Goal: Use online tool/utility: Utilize a website feature to perform a specific function

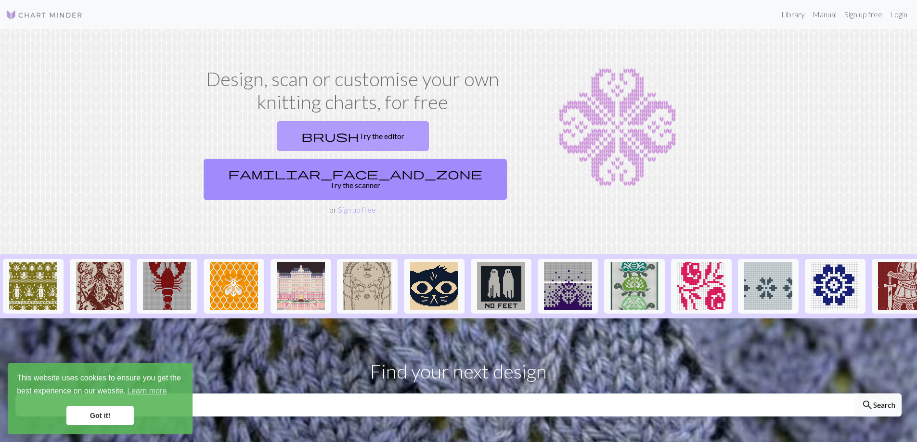
click at [289, 129] on link "brush Try the editor" at bounding box center [353, 136] width 152 height 30
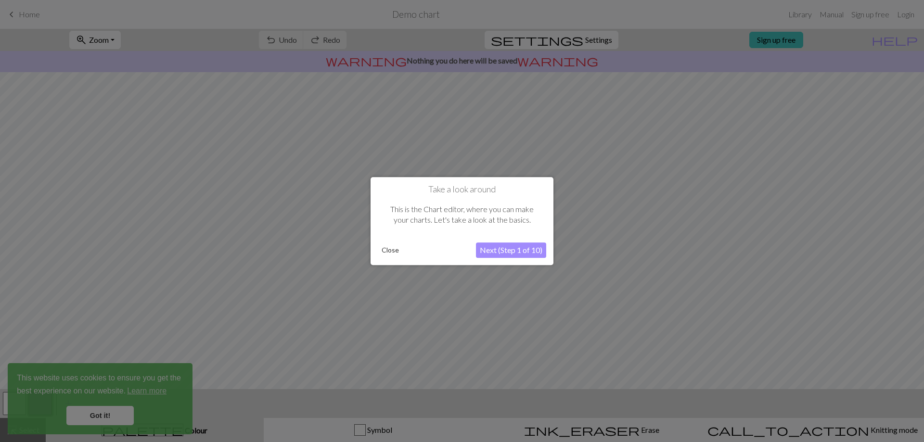
click at [387, 245] on button "Close" at bounding box center [390, 250] width 25 height 14
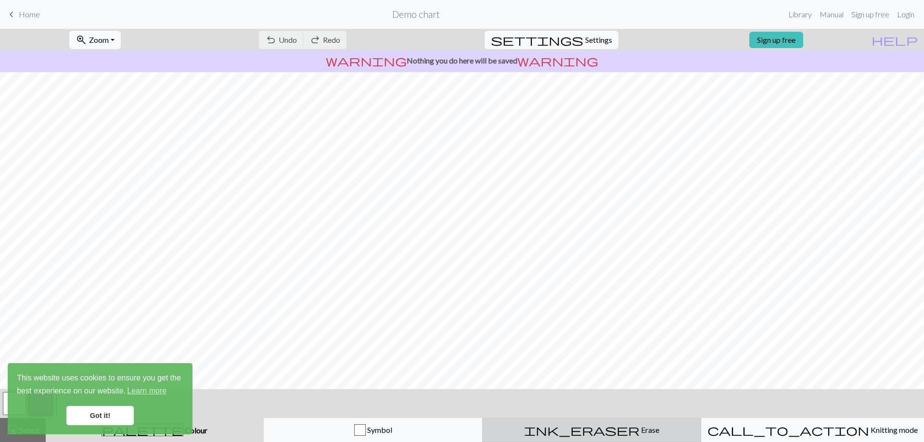
click at [640, 431] on span "Erase" at bounding box center [650, 429] width 20 height 9
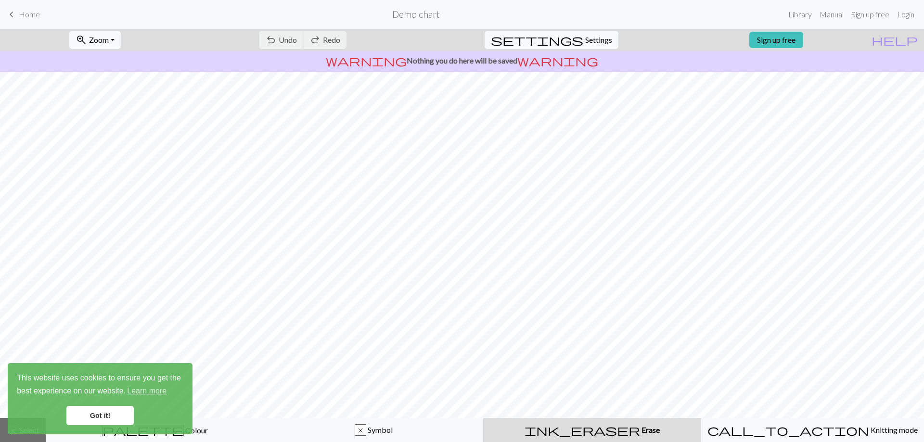
click at [100, 416] on link "Got it!" at bounding box center [99, 415] width 67 height 19
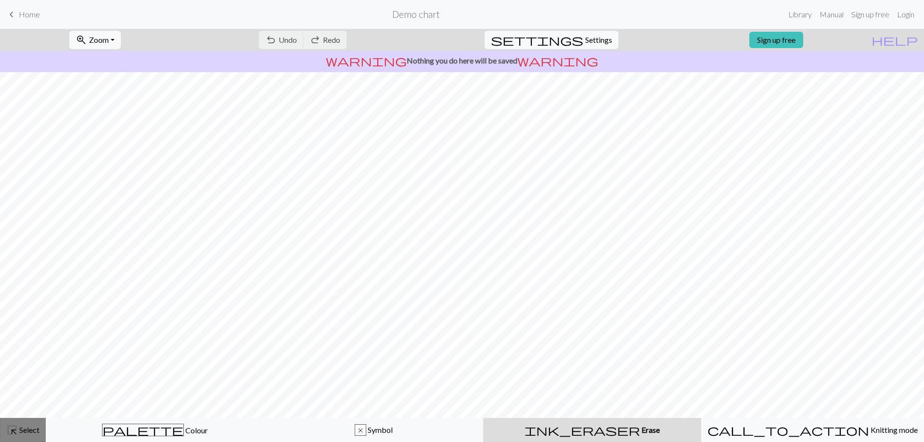
click at [35, 431] on span "Select" at bounding box center [29, 429] width 22 height 9
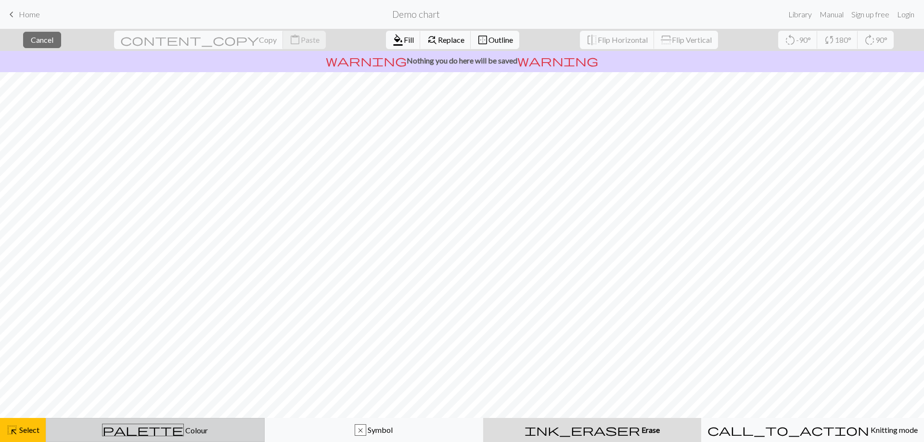
click at [149, 424] on span "palette" at bounding box center [143, 430] width 81 height 13
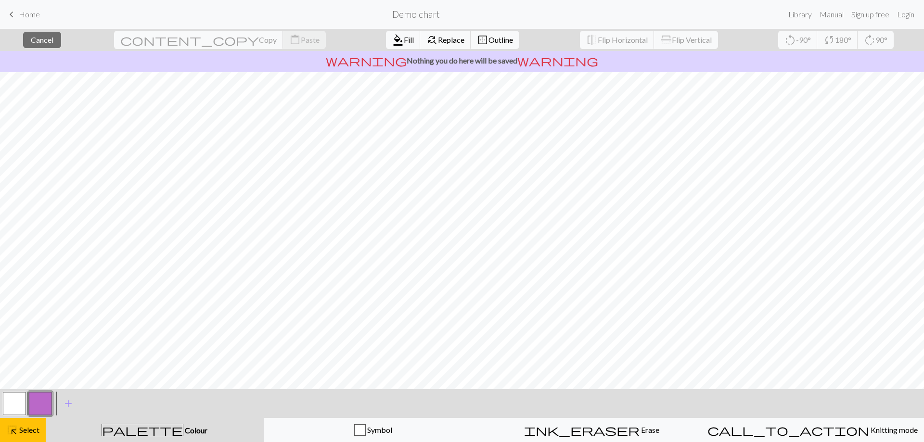
click at [18, 401] on button "button" at bounding box center [14, 403] width 23 height 23
click at [42, 427] on button "highlight_alt Select Select" at bounding box center [23, 430] width 46 height 24
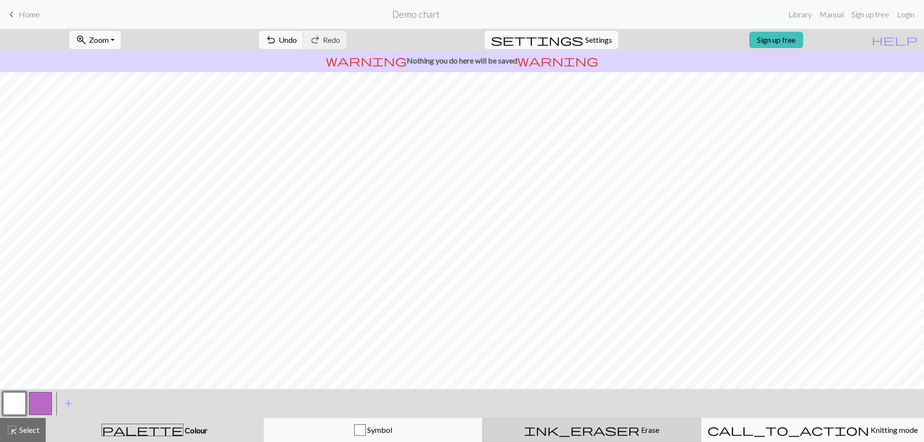
click at [597, 424] on button "ink_eraser Erase Erase" at bounding box center [591, 430] width 219 height 24
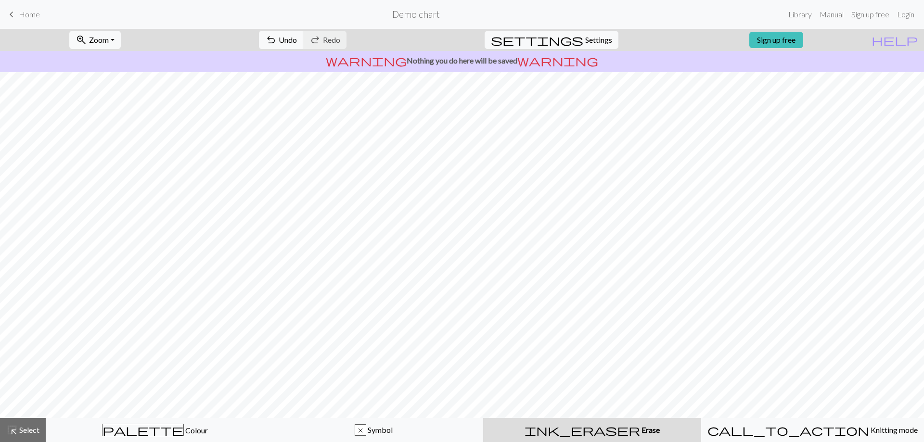
drag, startPoint x: 161, startPoint y: 431, endPoint x: 408, endPoint y: 388, distance: 250.5
click at [184, 430] on span "Colour" at bounding box center [196, 430] width 24 height 9
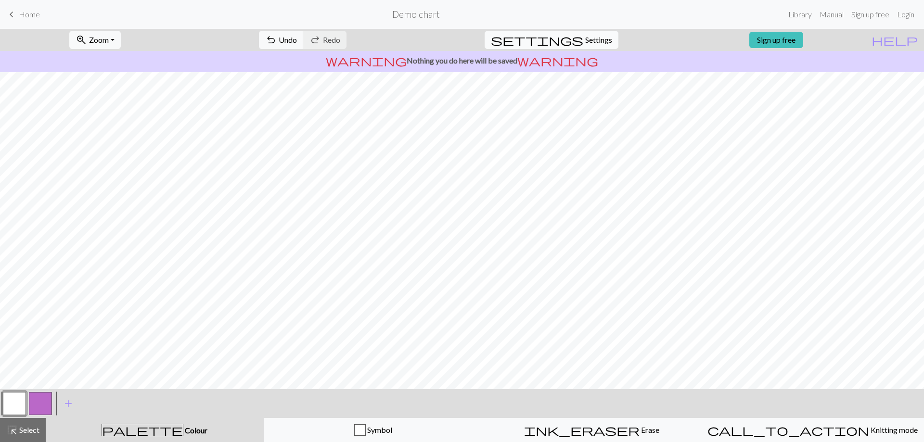
click at [585, 40] on span "Settings" at bounding box center [598, 40] width 27 height 12
select select "aran"
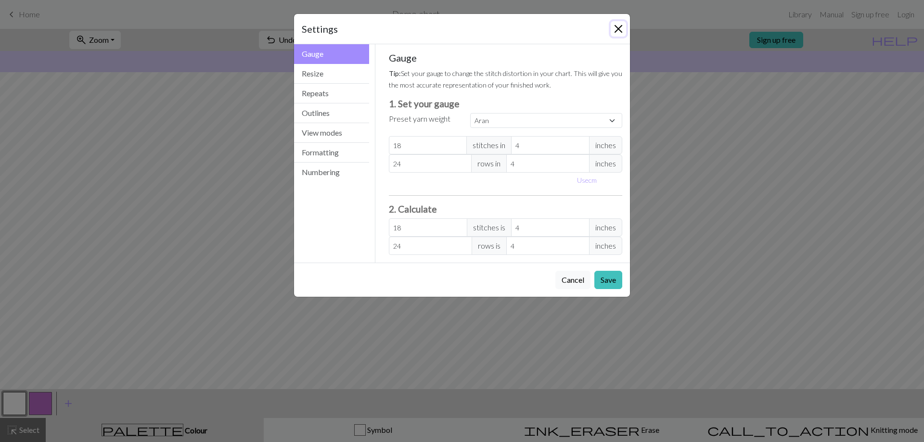
click at [623, 28] on button "Close" at bounding box center [618, 28] width 15 height 15
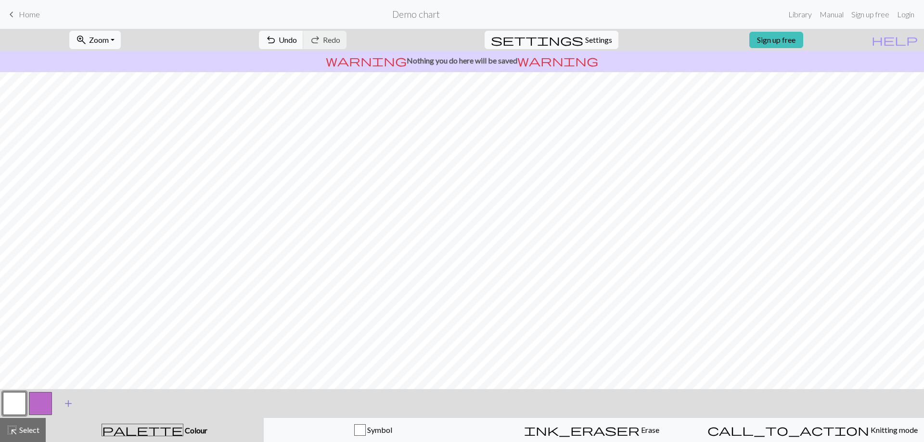
click at [68, 402] on span "add" at bounding box center [69, 403] width 12 height 13
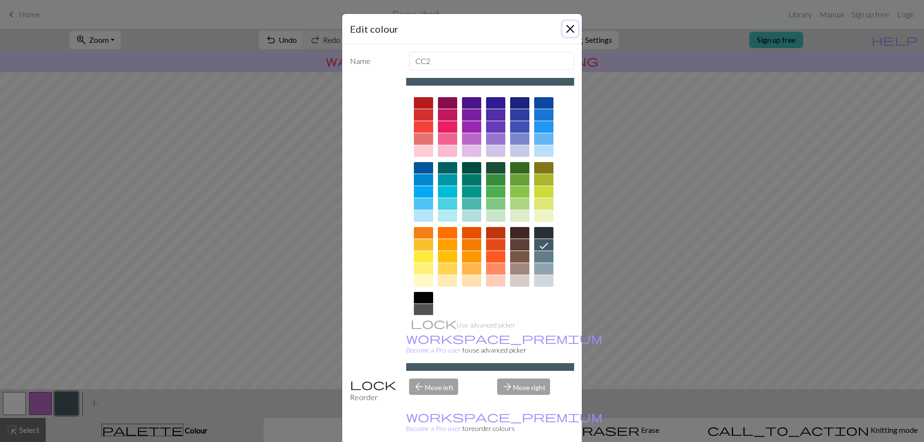
click at [570, 30] on button "Close" at bounding box center [570, 28] width 15 height 15
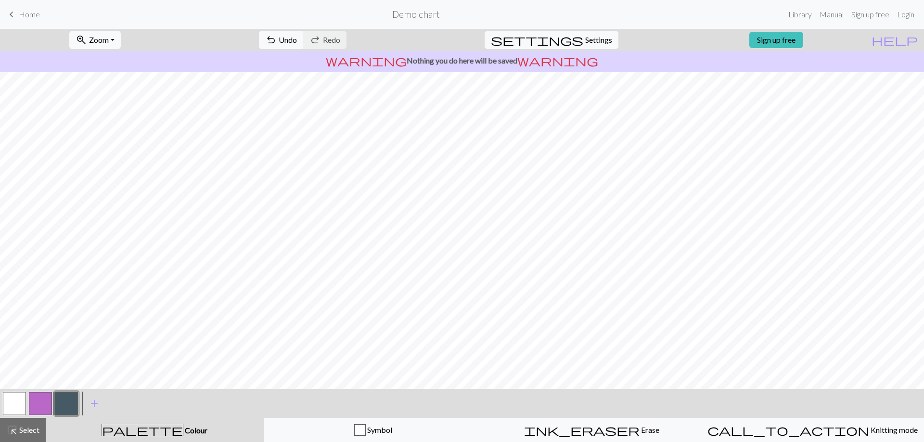
click at [18, 404] on button "button" at bounding box center [14, 403] width 23 height 23
click at [10, 406] on button "button" at bounding box center [14, 403] width 23 height 23
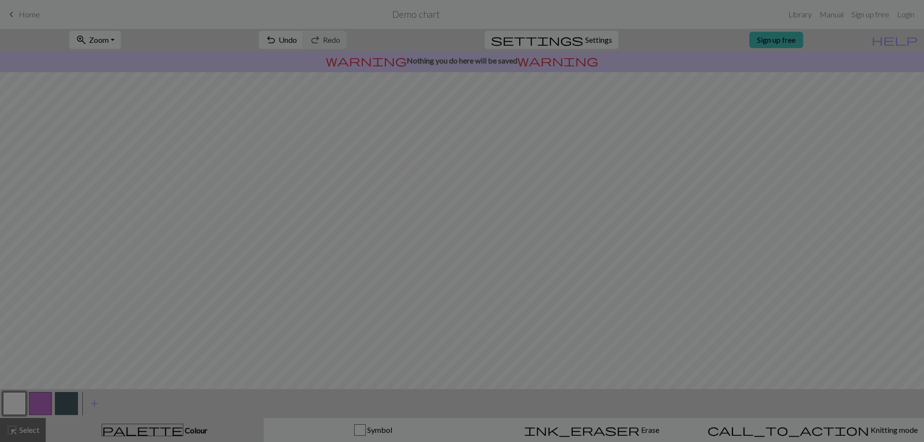
click at [10, 406] on div "Edit colour Name MC Use advanced picker workspace_premium Become a Pro user to …" at bounding box center [462, 221] width 924 height 442
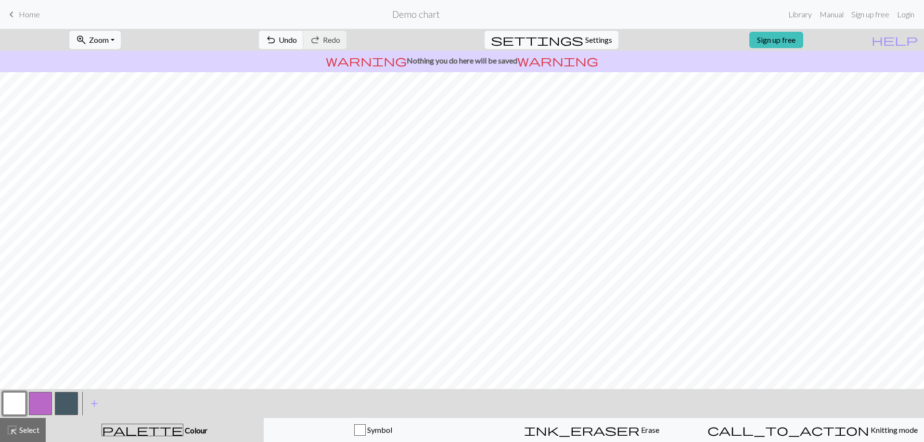
click at [10, 406] on button "button" at bounding box center [14, 403] width 23 height 23
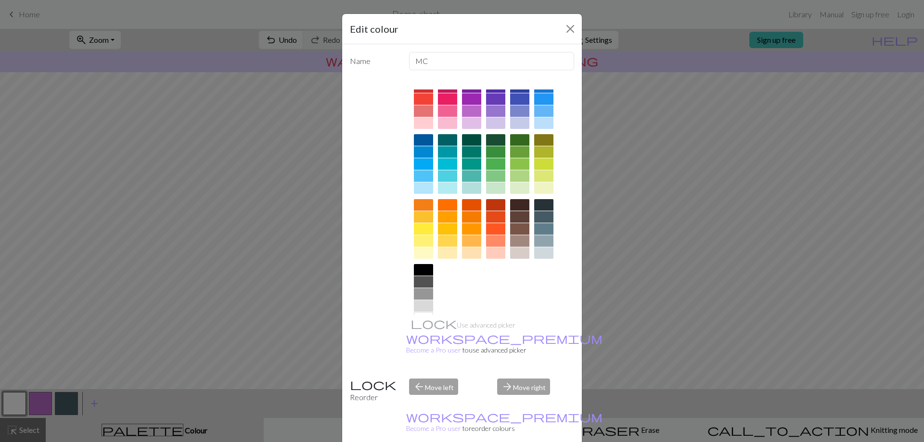
scroll to position [48, 0]
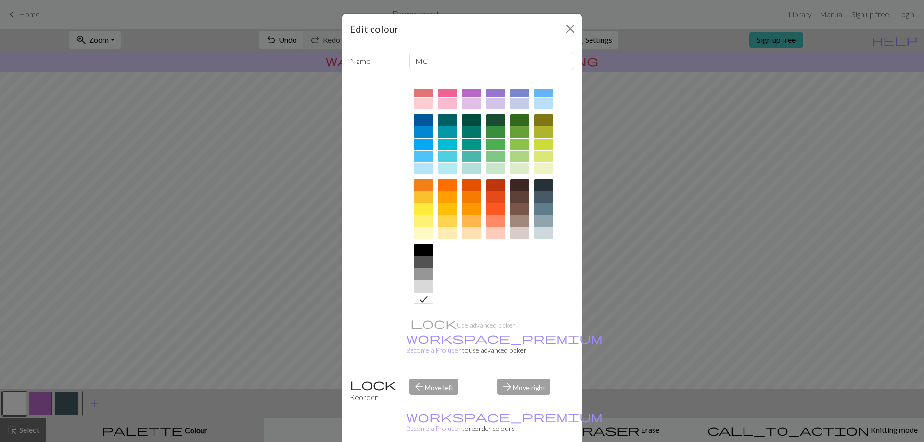
click at [518, 232] on div at bounding box center [519, 234] width 19 height 12
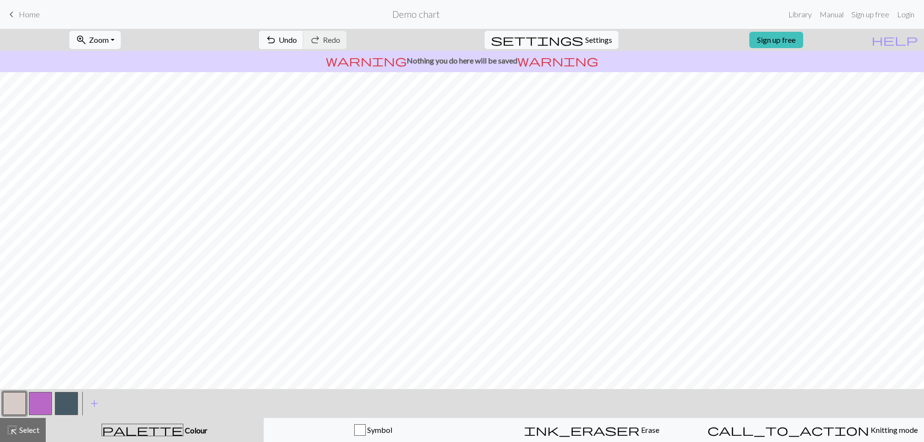
click at [39, 401] on button "button" at bounding box center [40, 403] width 23 height 23
click at [12, 406] on button "button" at bounding box center [14, 403] width 23 height 23
click at [41, 401] on button "button" at bounding box center [40, 403] width 23 height 23
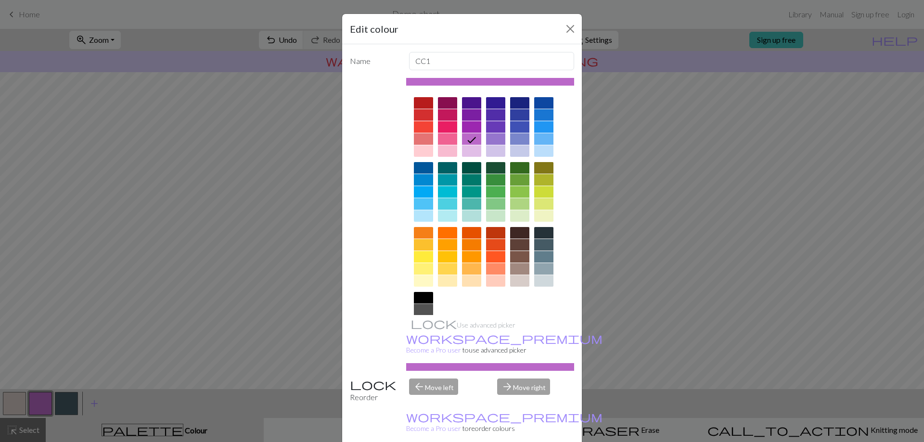
click at [422, 306] on div at bounding box center [423, 310] width 19 height 12
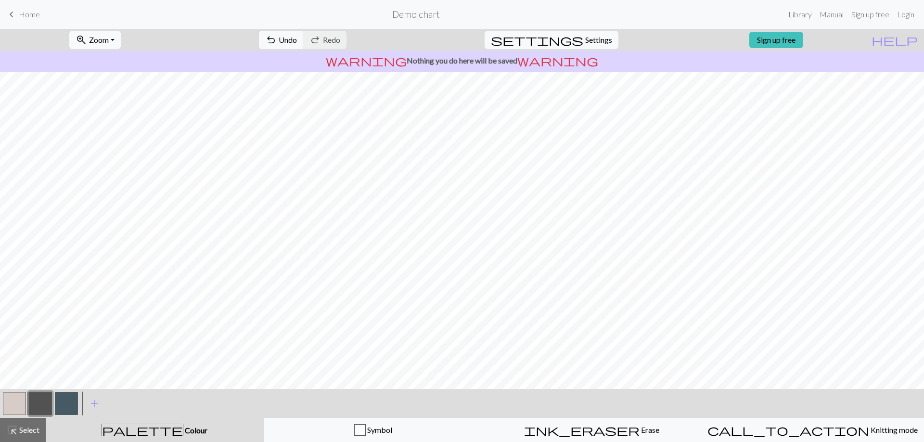
click at [12, 400] on button "button" at bounding box center [14, 403] width 23 height 23
click at [65, 404] on button "button" at bounding box center [66, 403] width 23 height 23
click at [62, 402] on button "button" at bounding box center [66, 403] width 23 height 23
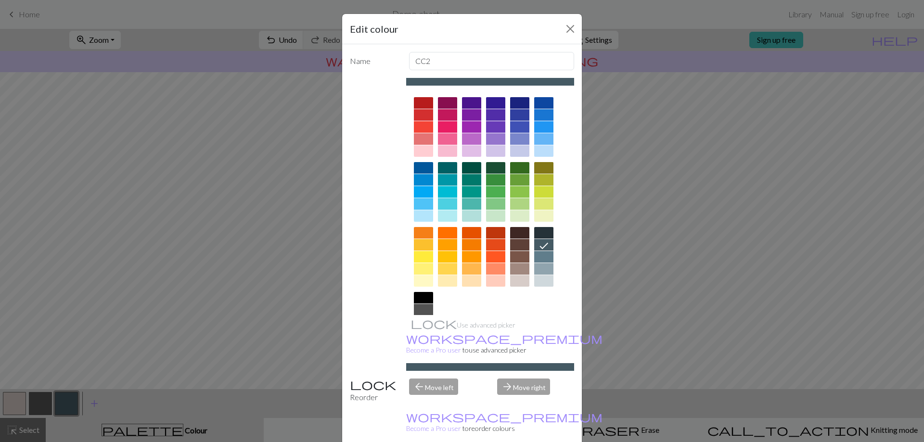
click at [414, 294] on div at bounding box center [423, 298] width 19 height 12
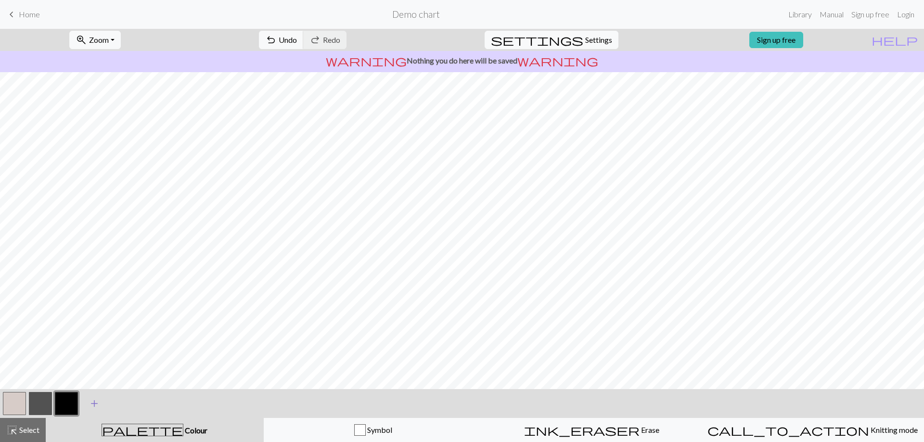
click at [89, 406] on span "add" at bounding box center [95, 403] width 12 height 13
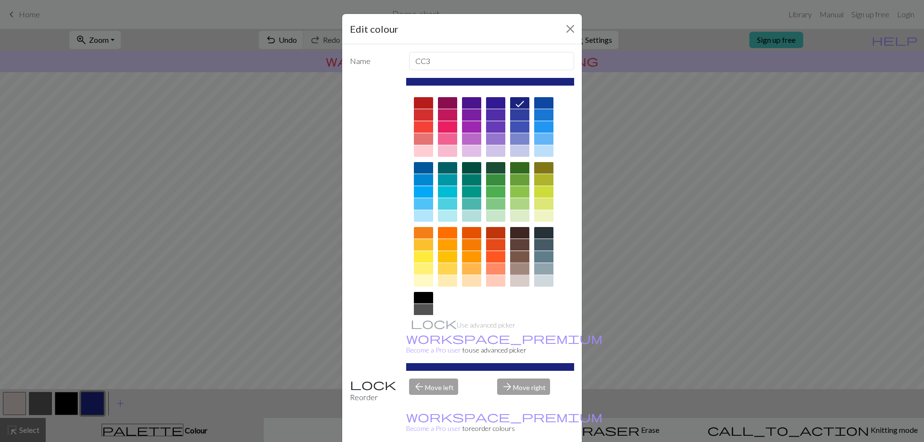
click at [522, 267] on div at bounding box center [519, 269] width 19 height 12
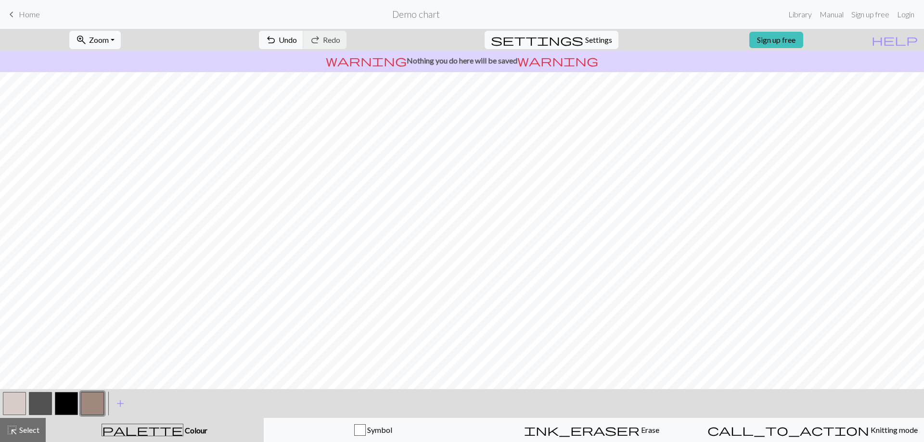
click at [67, 405] on button "button" at bounding box center [66, 403] width 23 height 23
click at [66, 405] on button "button" at bounding box center [66, 403] width 23 height 23
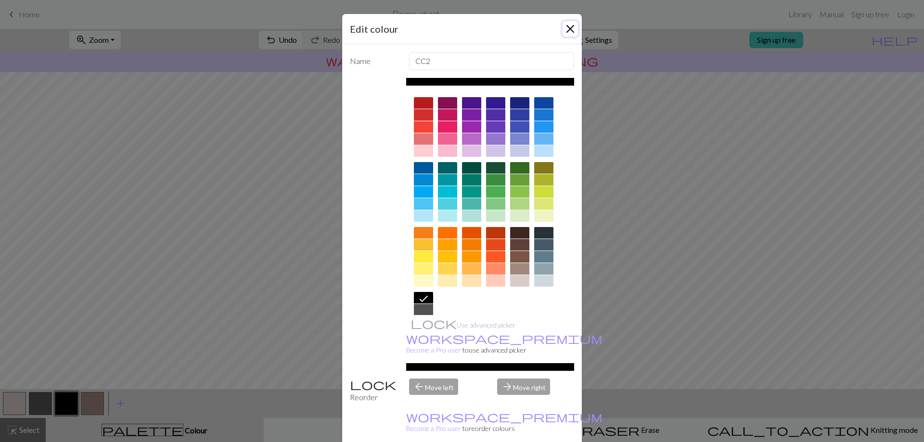
click at [567, 26] on button "Close" at bounding box center [570, 28] width 15 height 15
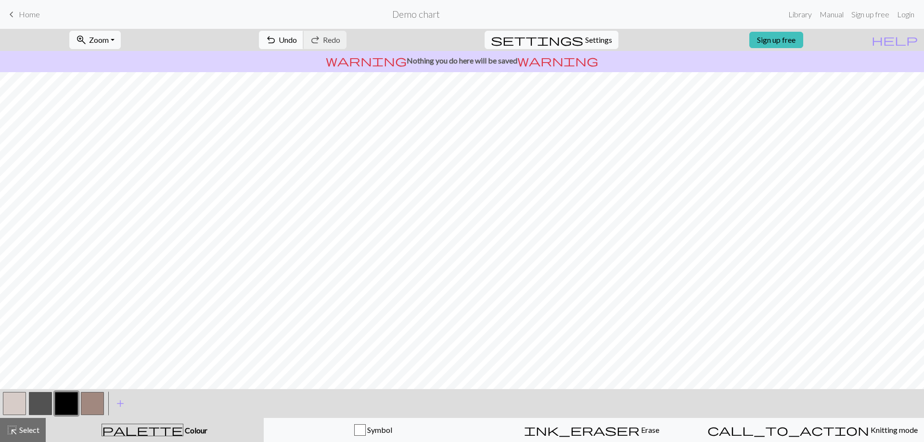
click at [277, 44] on span "undo" at bounding box center [271, 39] width 12 height 13
click at [42, 400] on button "button" at bounding box center [40, 403] width 23 height 23
click at [76, 400] on button "button" at bounding box center [66, 403] width 23 height 23
click at [87, 402] on button "button" at bounding box center [92, 403] width 23 height 23
click at [72, 399] on button "button" at bounding box center [66, 403] width 23 height 23
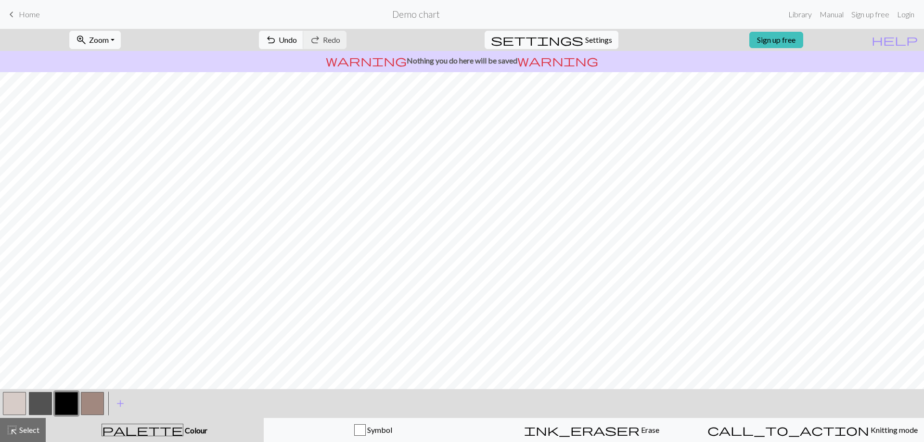
click at [9, 392] on button "button" at bounding box center [14, 403] width 23 height 23
